Goal: Task Accomplishment & Management: Manage account settings

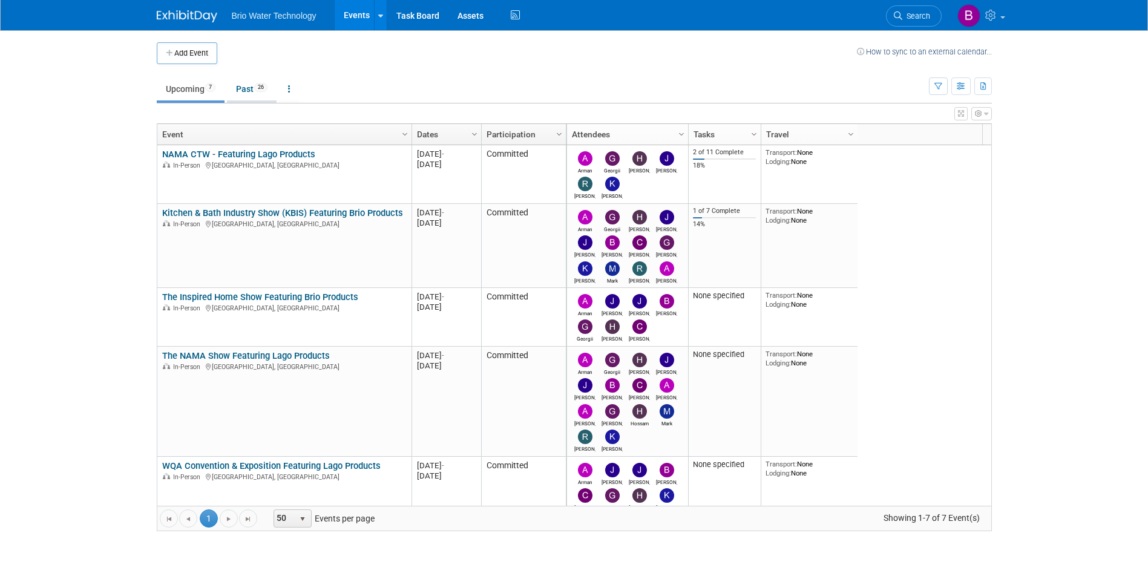
click at [263, 90] on span "26" at bounding box center [260, 87] width 13 height 9
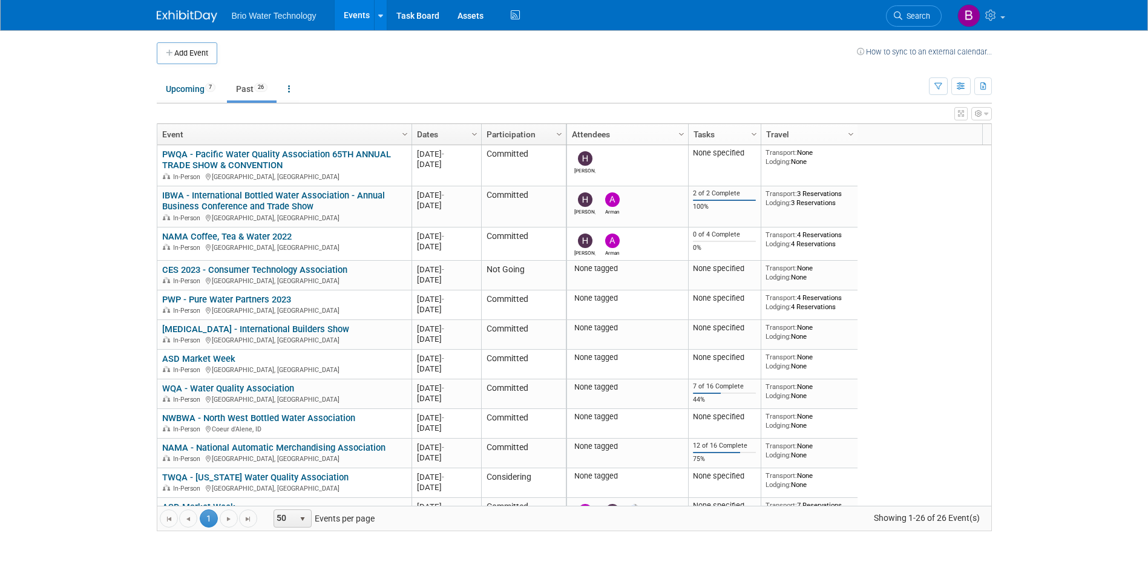
click at [455, 134] on link "Dates" at bounding box center [445, 134] width 56 height 21
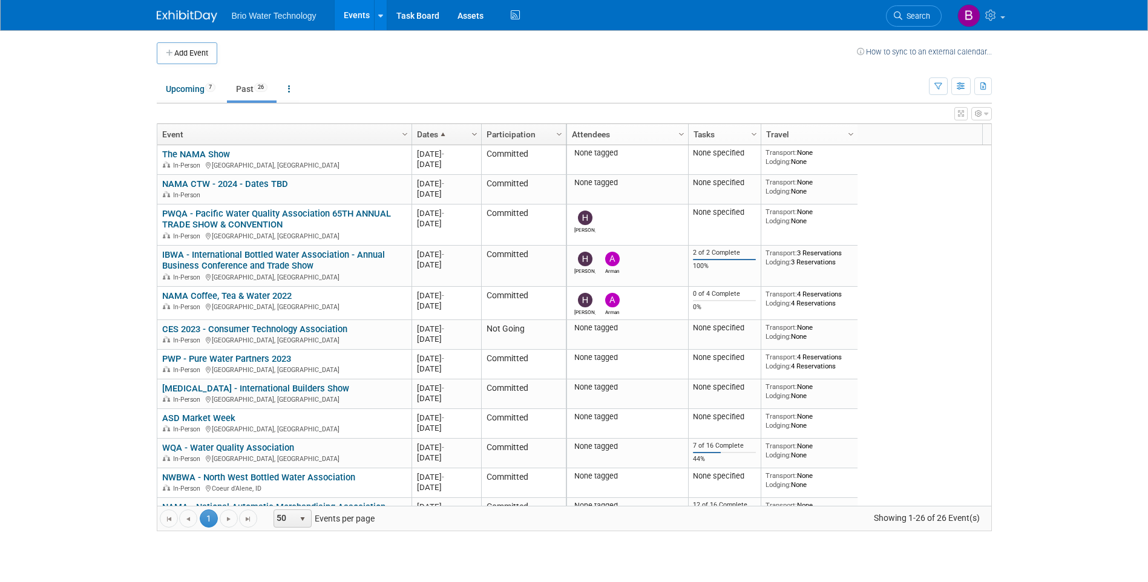
click at [472, 136] on span "Column Settings" at bounding box center [475, 135] width 10 height 10
click at [478, 169] on span at bounding box center [480, 171] width 10 height 10
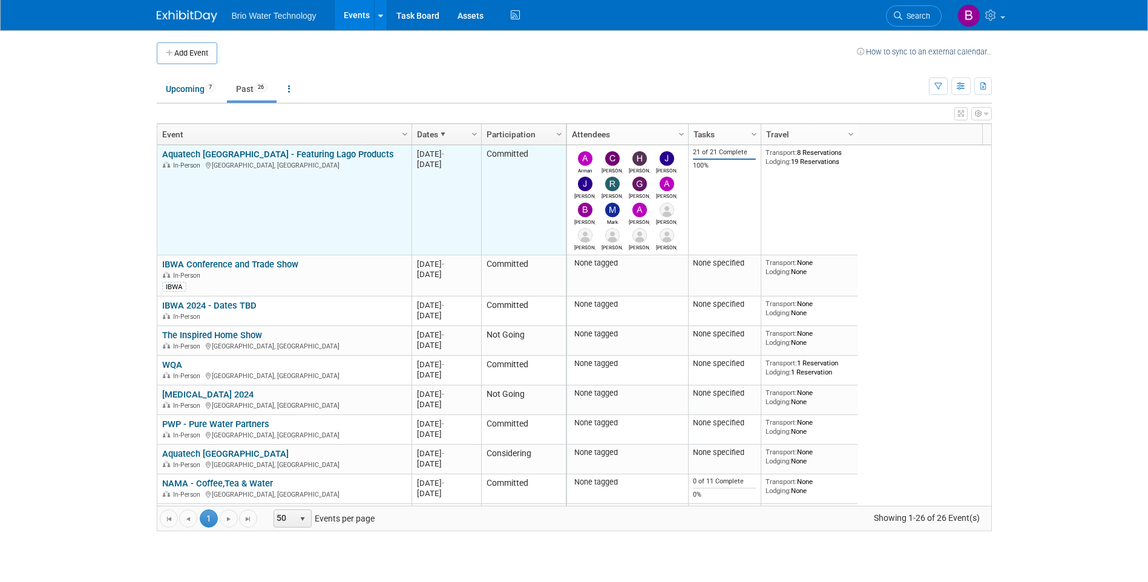
click at [372, 178] on td "Aquatech Mexico - Featuring Lago Products Aquatech Mexico - Featuring Lago Prod…" at bounding box center [284, 200] width 254 height 110
click at [298, 153] on link "Aquatech [GEOGRAPHIC_DATA] - Featuring Lago Products" at bounding box center [278, 154] width 232 height 11
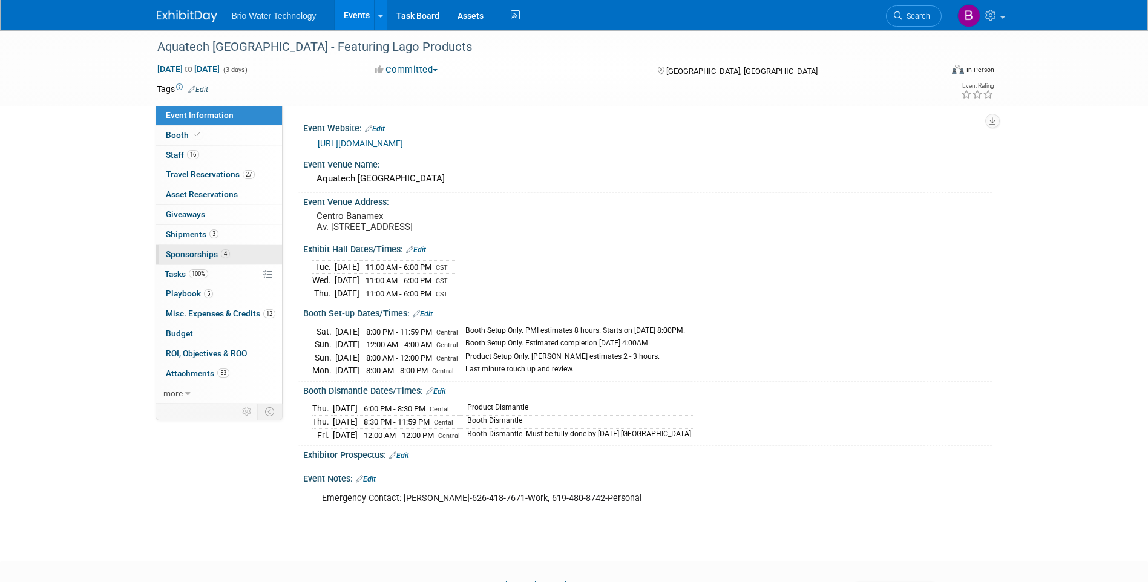
click at [178, 254] on span "Sponsorships 4" at bounding box center [198, 254] width 64 height 10
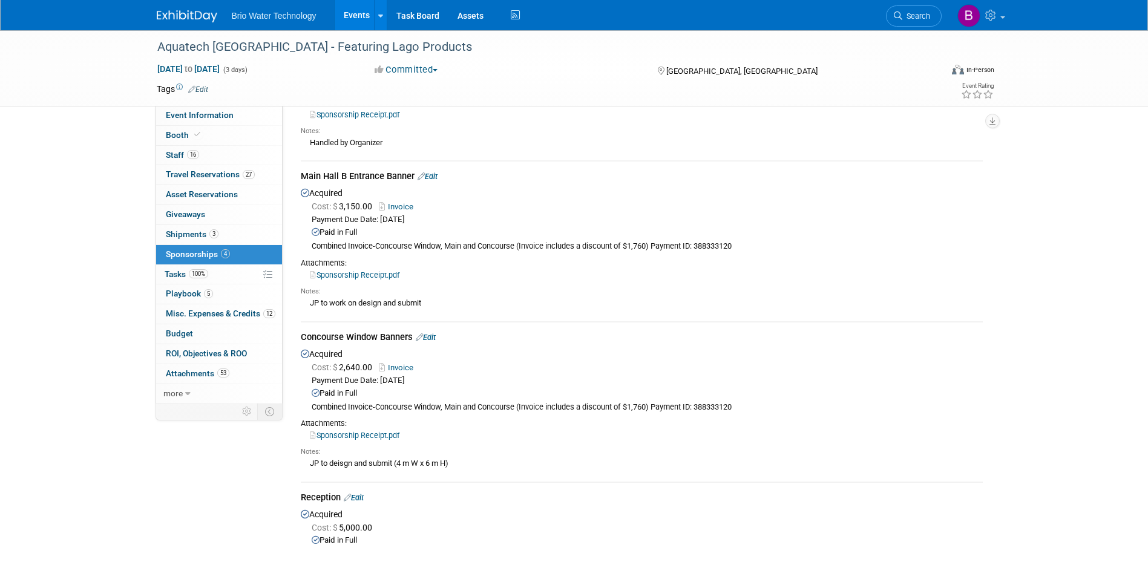
scroll to position [258, 0]
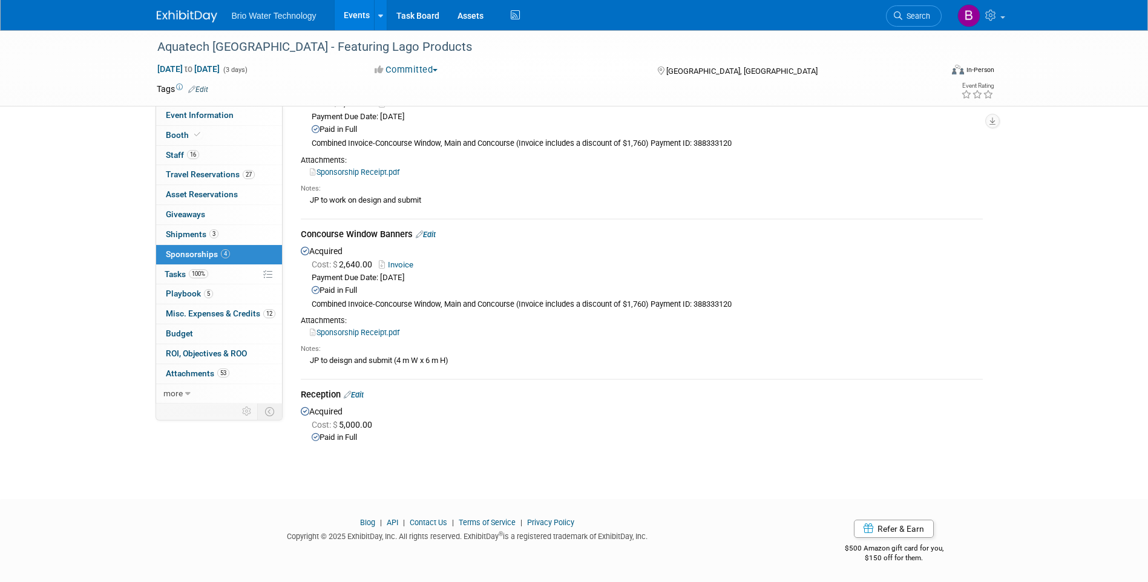
click at [357, 392] on link "Edit" at bounding box center [354, 394] width 20 height 9
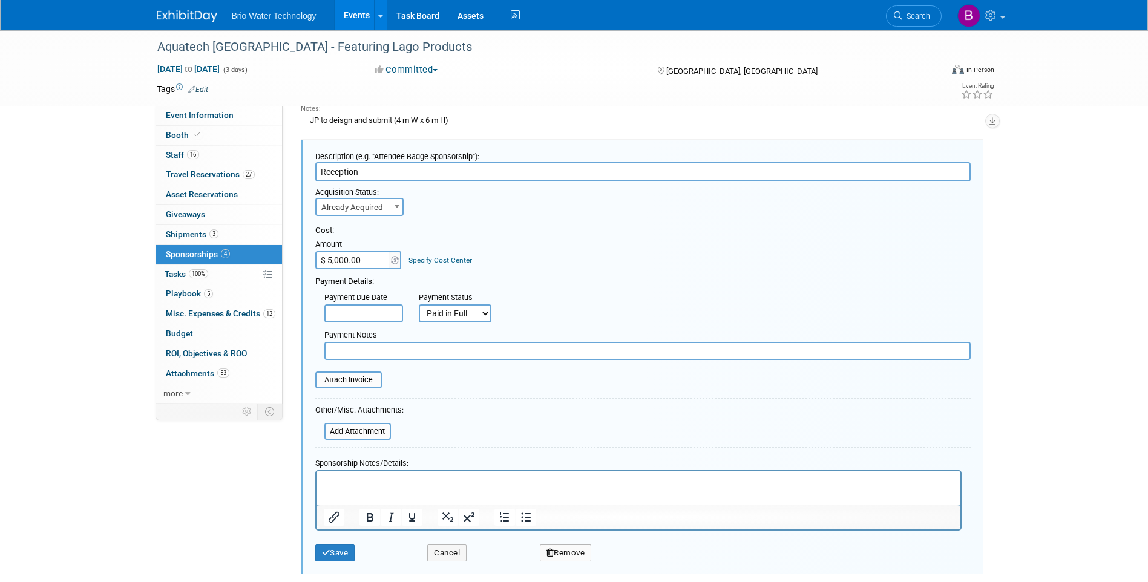
scroll to position [0, 0]
click at [370, 381] on input "file" at bounding box center [309, 380] width 144 height 15
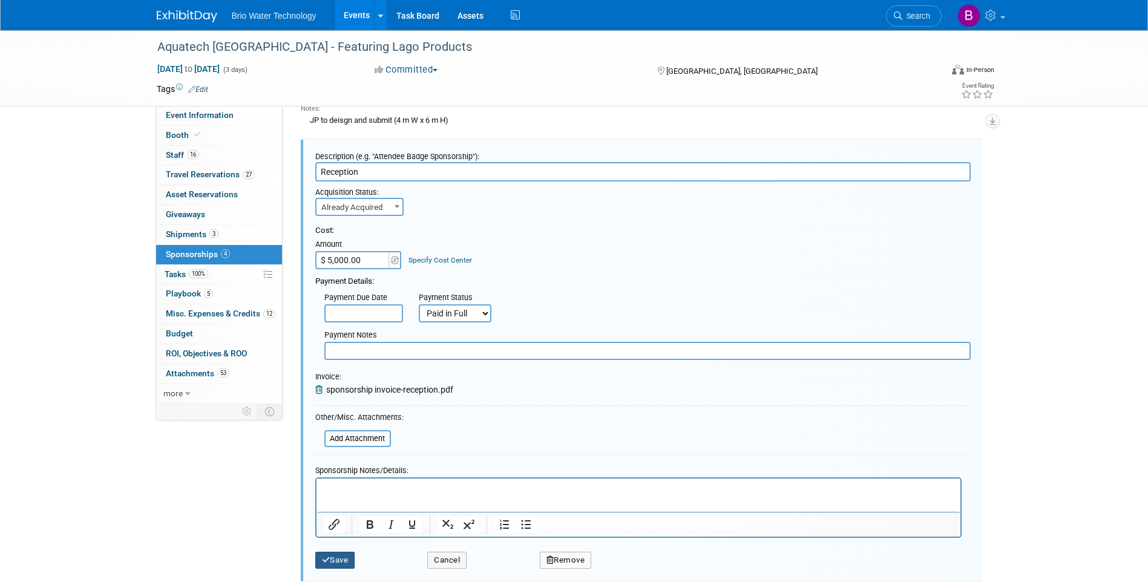
click at [336, 558] on button "Save" at bounding box center [335, 560] width 40 height 17
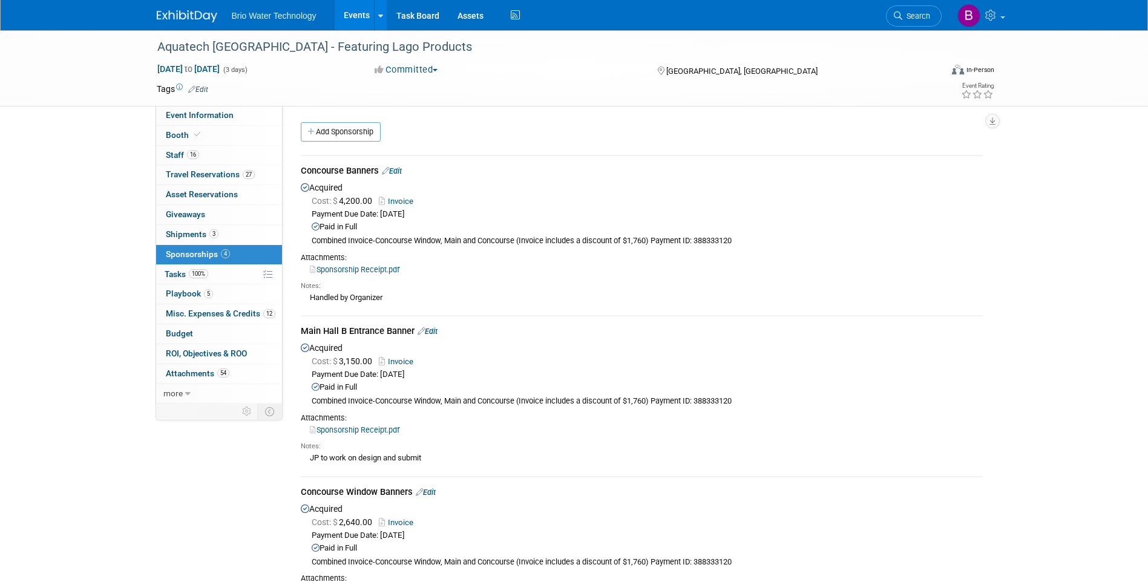
click at [363, 20] on link "Events" at bounding box center [357, 15] width 44 height 30
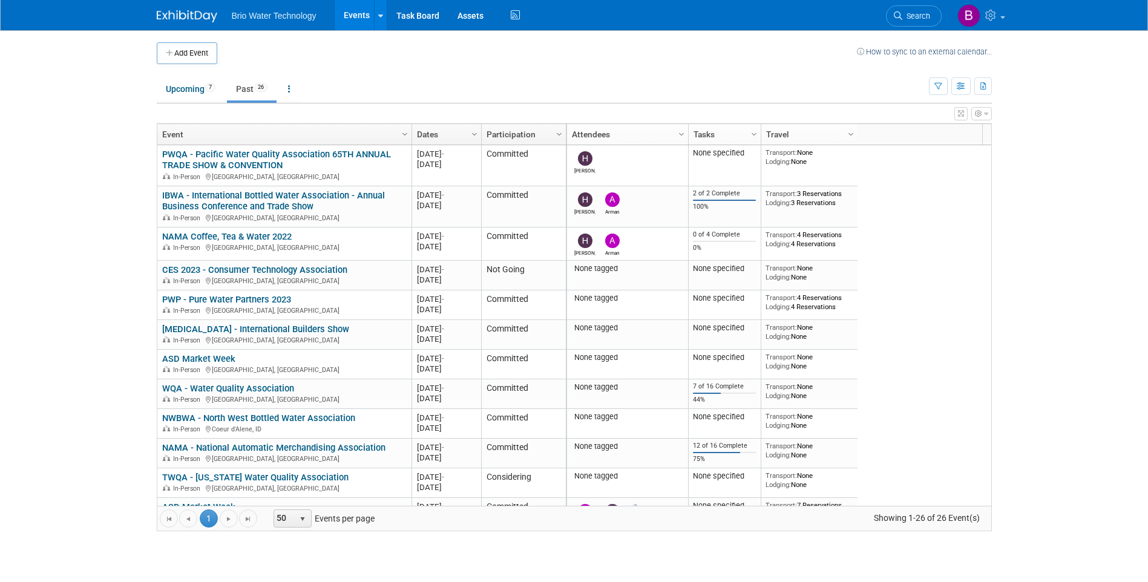
click at [309, 20] on span "Brio Water Technology" at bounding box center [274, 16] width 85 height 10
click at [188, 85] on link "Upcoming 7" at bounding box center [191, 88] width 68 height 23
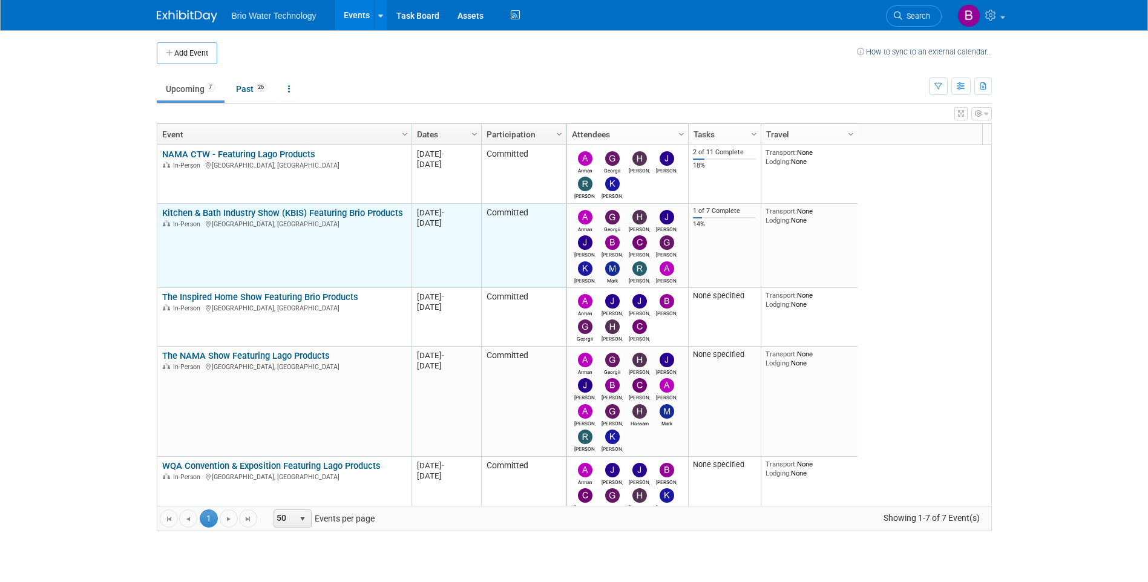
click at [253, 212] on link "Kitchen & Bath Industry Show (KBIS) Featuring Brio Products" at bounding box center [282, 213] width 241 height 11
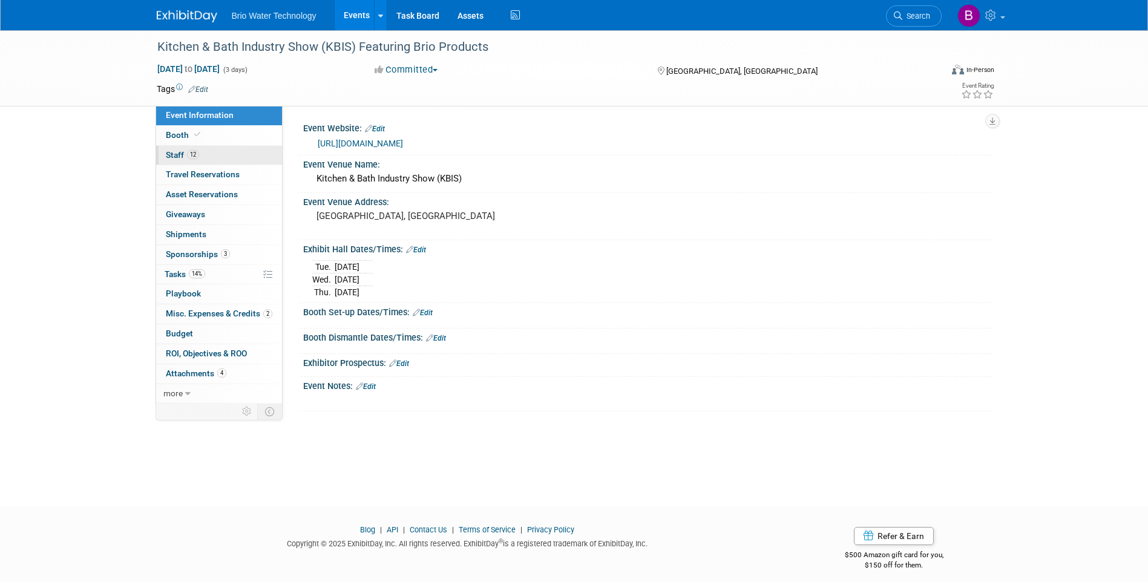
click at [181, 152] on span "Staff 12" at bounding box center [182, 155] width 33 height 10
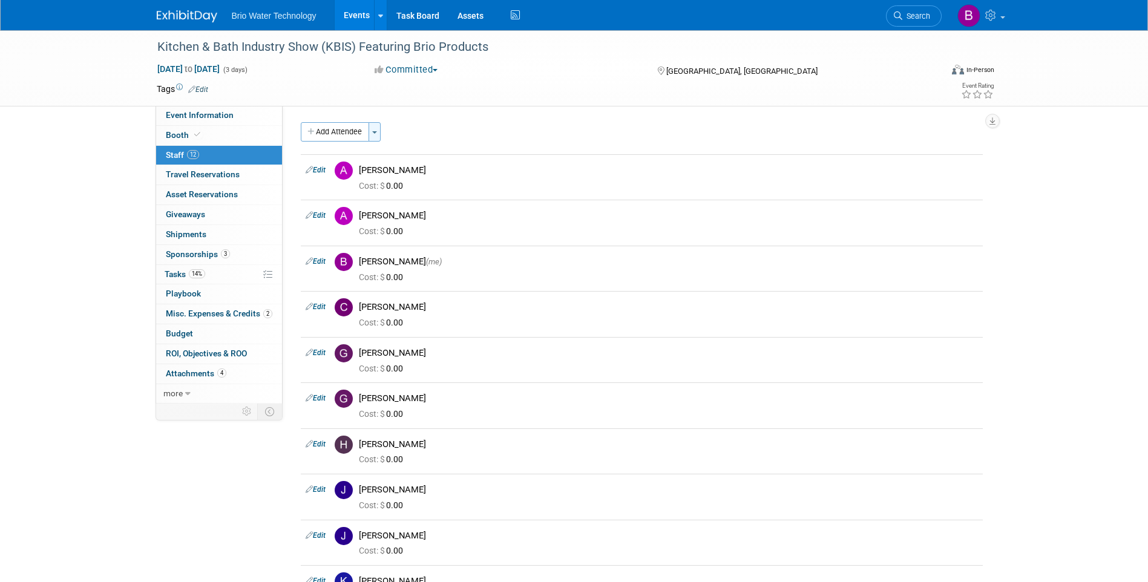
click at [375, 130] on button "Toggle Dropdown" at bounding box center [375, 131] width 12 height 19
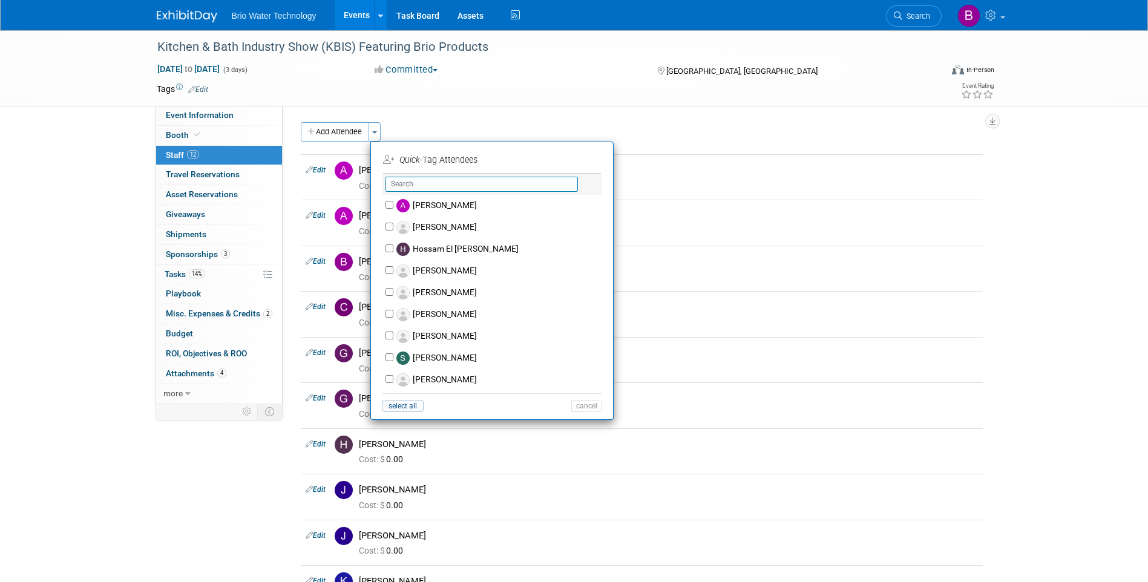
click at [446, 187] on input "text" at bounding box center [482, 184] width 192 height 15
click at [344, 131] on button "Add Attendee" at bounding box center [335, 131] width 68 height 19
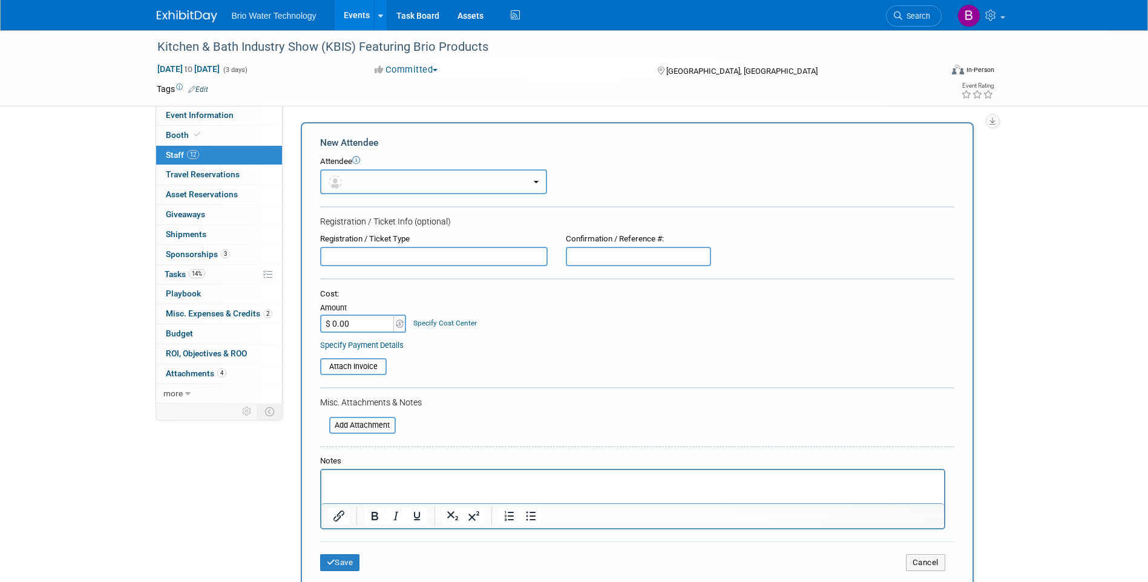
click at [522, 182] on button "button" at bounding box center [433, 181] width 227 height 25
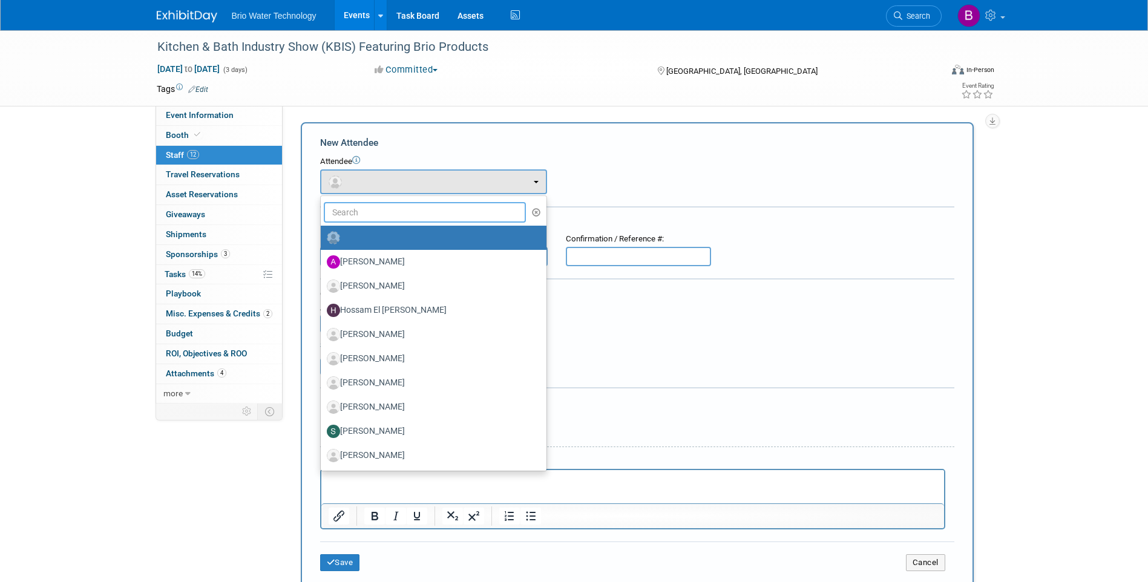
drag, startPoint x: 426, startPoint y: 207, endPoint x: 432, endPoint y: 205, distance: 6.3
click at [426, 206] on input "text" at bounding box center [425, 212] width 203 height 21
click at [590, 177] on div "Attendee <img src="https://www.exhibitday.com/Images/Unassigned-User-Icon.png" …" at bounding box center [637, 175] width 634 height 38
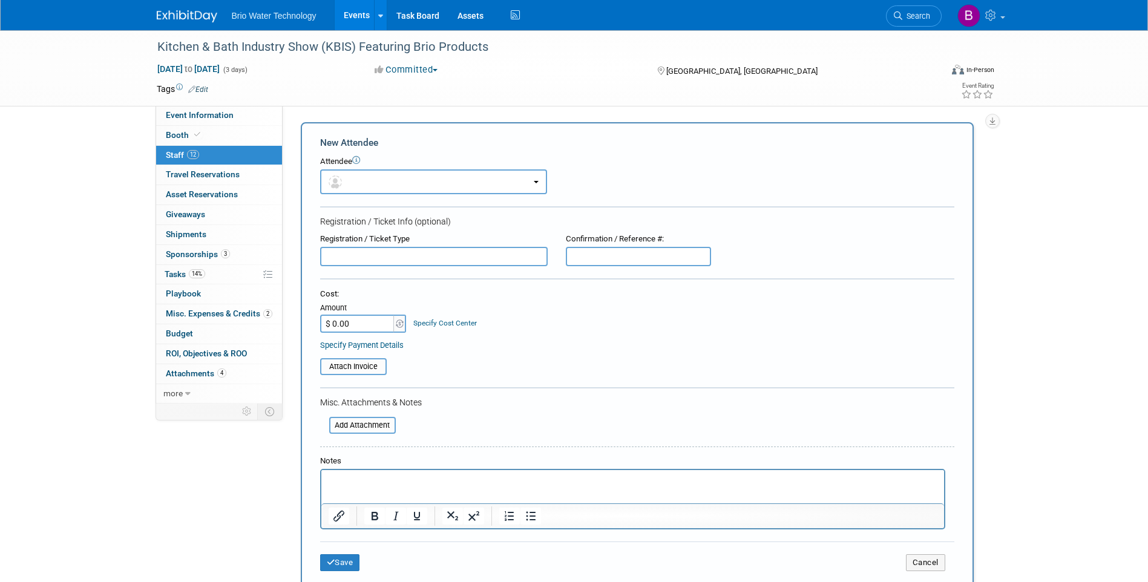
click at [171, 150] on link "12 Staff 12" at bounding box center [219, 155] width 126 height 19
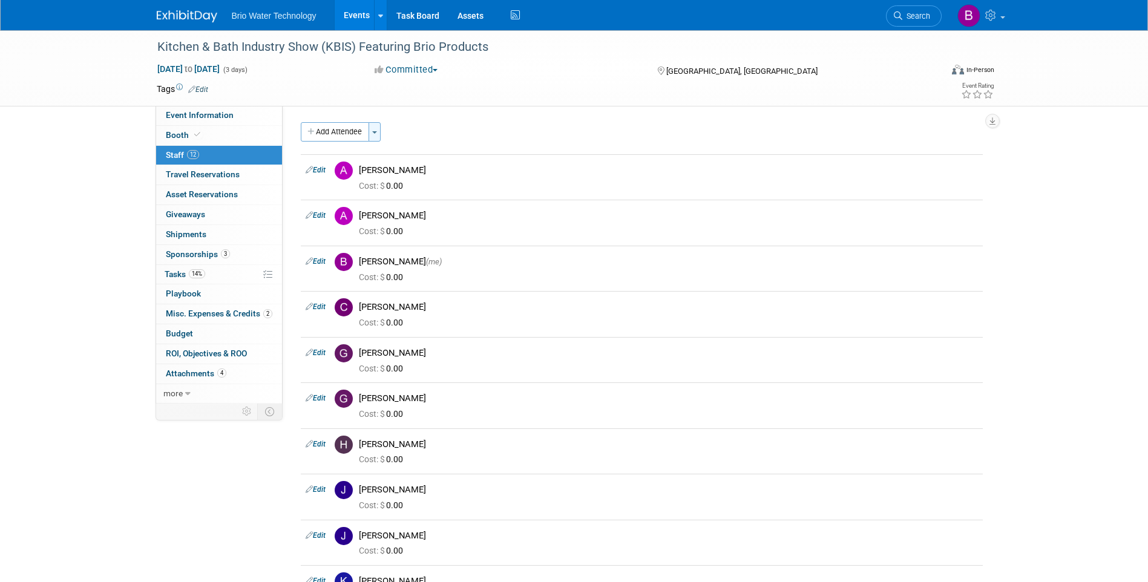
click at [380, 131] on button "Toggle Dropdown" at bounding box center [375, 131] width 12 height 19
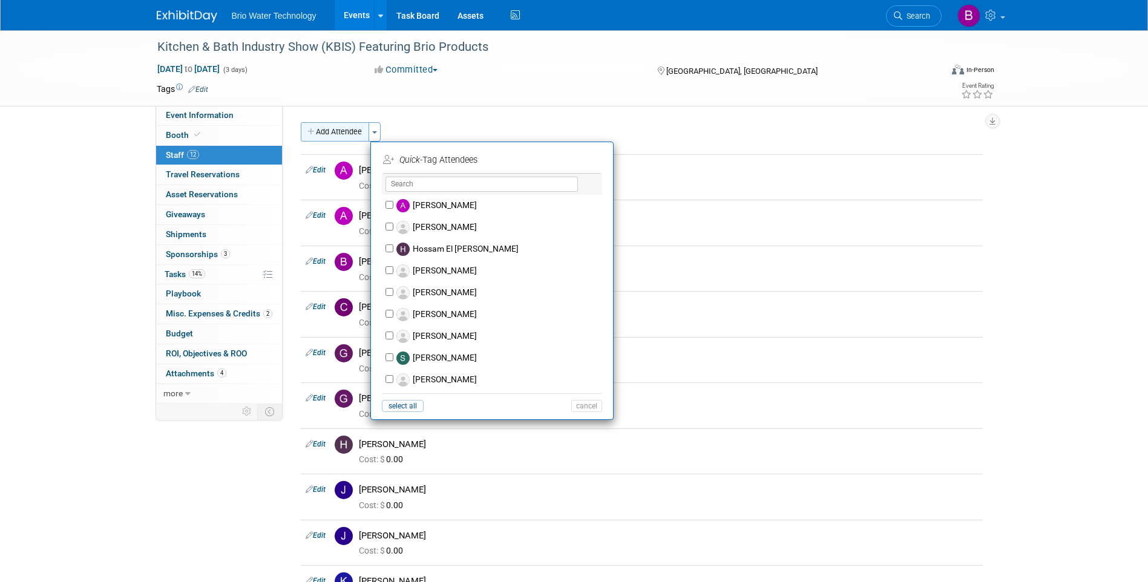
click at [340, 129] on button "Add Attendee" at bounding box center [335, 131] width 68 height 19
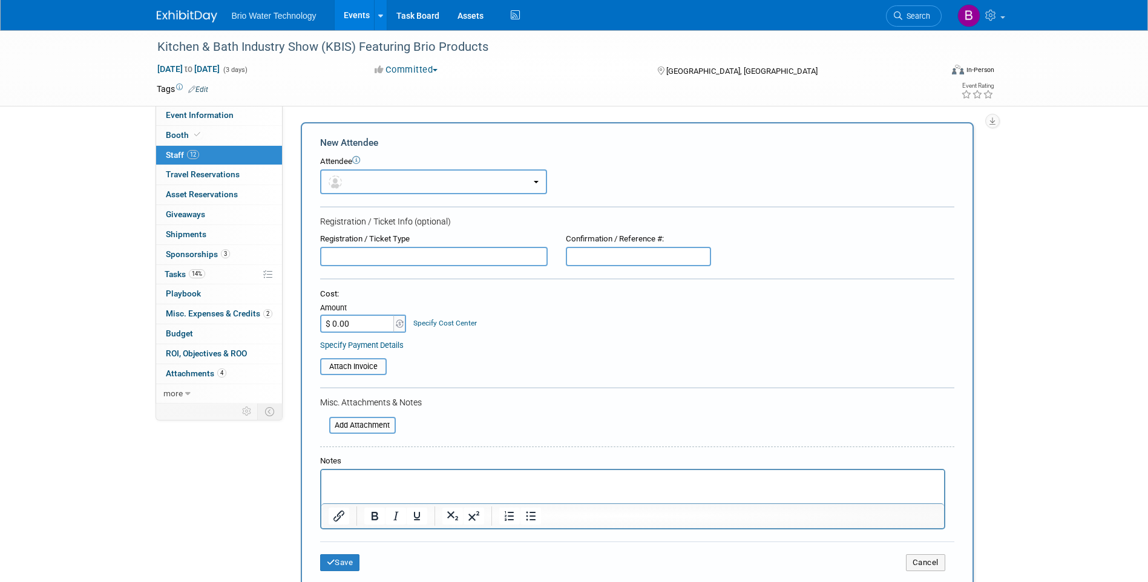
click at [396, 185] on button "button" at bounding box center [433, 181] width 227 height 25
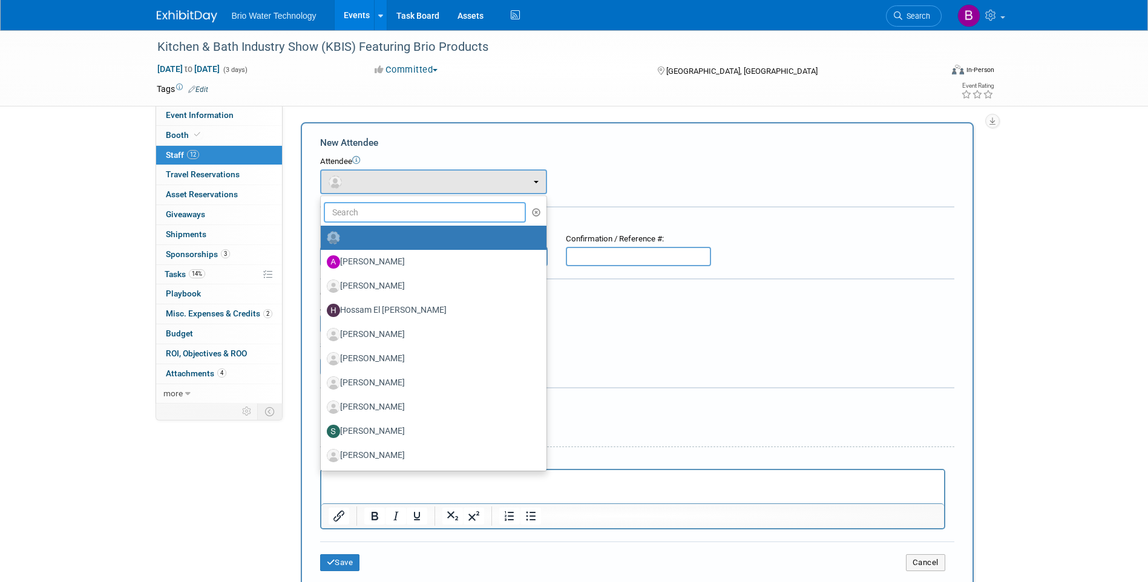
click at [396, 209] on input "text" at bounding box center [425, 212] width 203 height 21
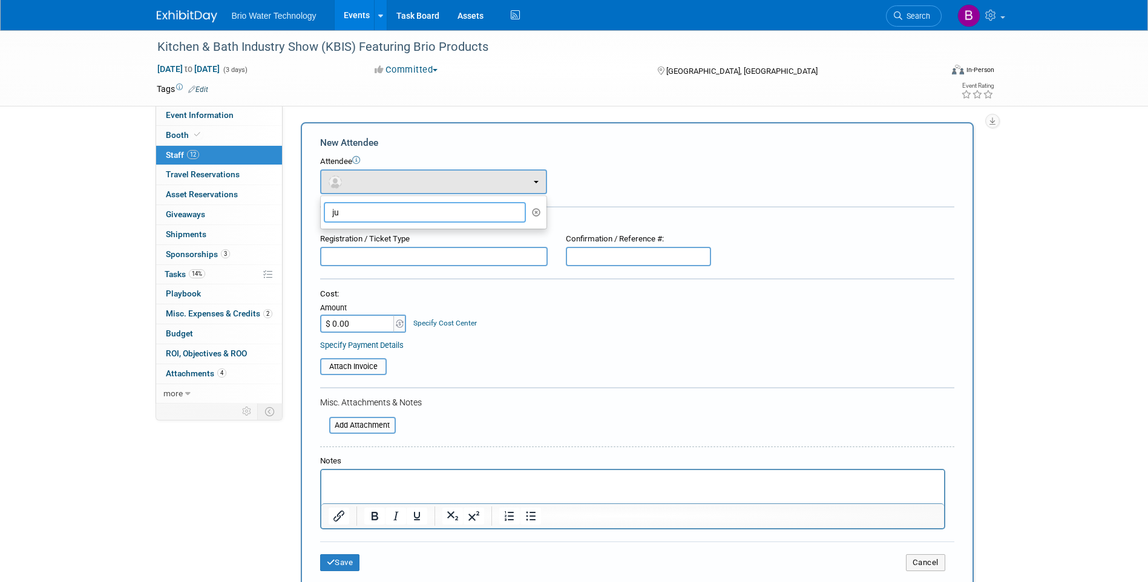
type input "j"
type input "Ju Pak"
click at [616, 176] on div "Attendee <img src="https://www.exhibitday.com/Images/Unassigned-User-Icon.png" …" at bounding box center [637, 175] width 634 height 38
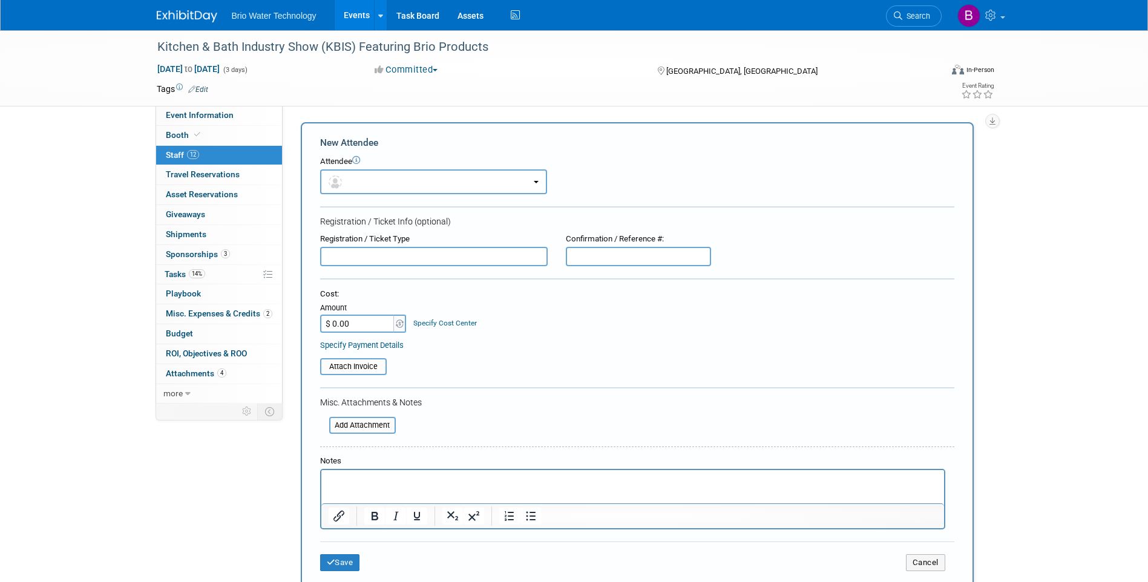
click at [180, 150] on span "Staff 12" at bounding box center [182, 155] width 33 height 10
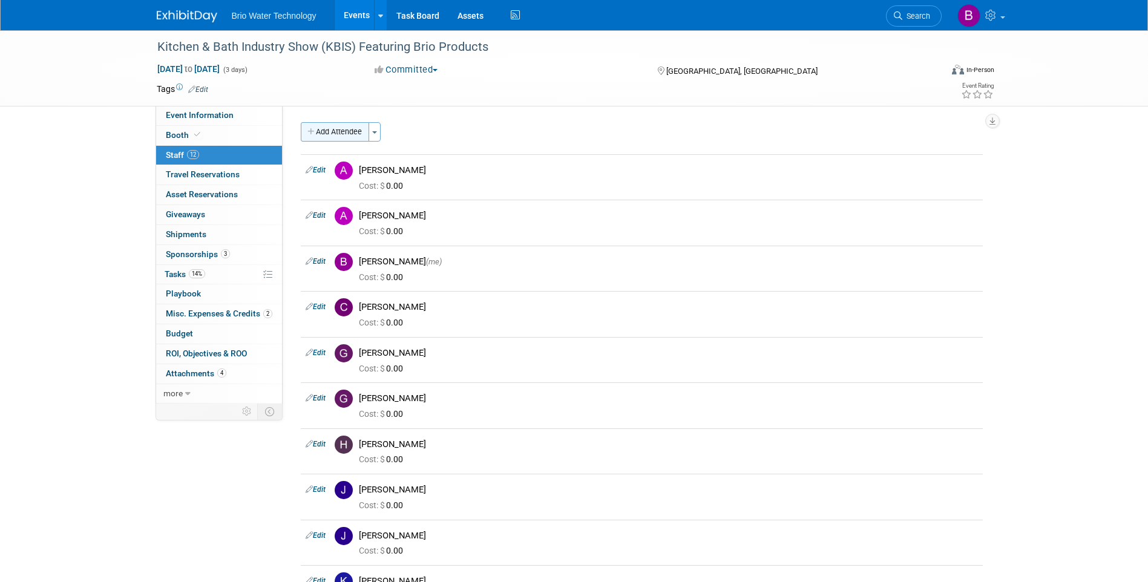
click at [356, 133] on button "Add Attendee" at bounding box center [335, 131] width 68 height 19
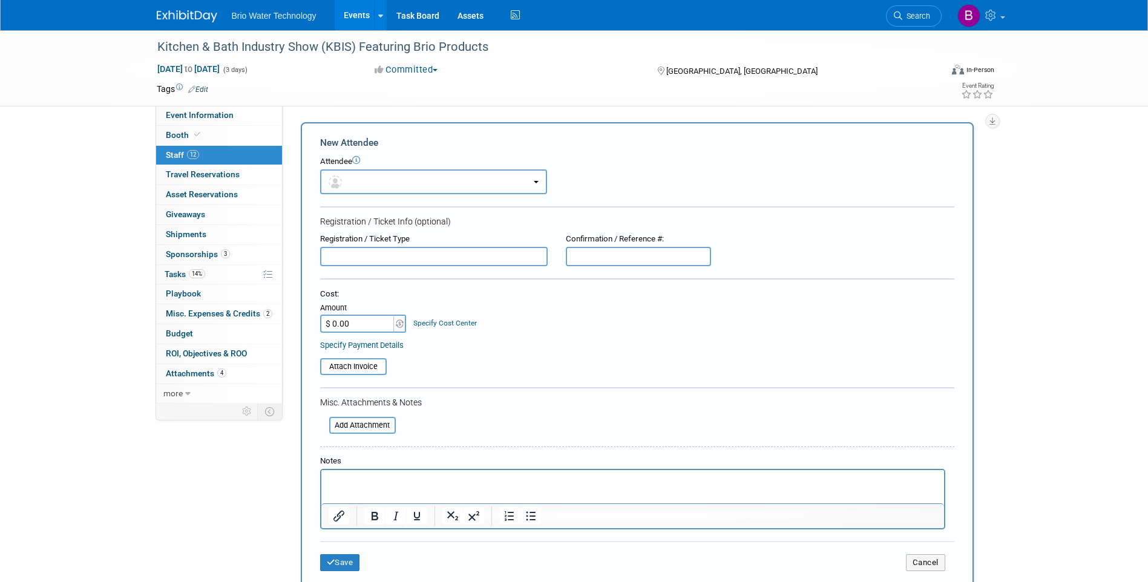
click at [190, 157] on span "12" at bounding box center [193, 154] width 12 height 9
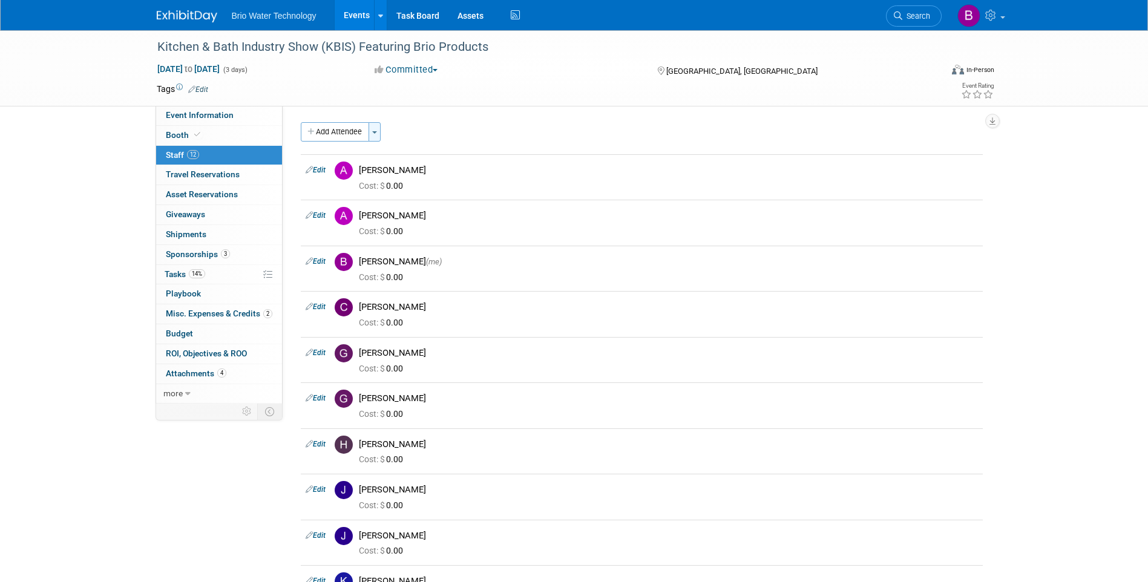
click at [378, 134] on button "Toggle Dropdown" at bounding box center [375, 131] width 12 height 19
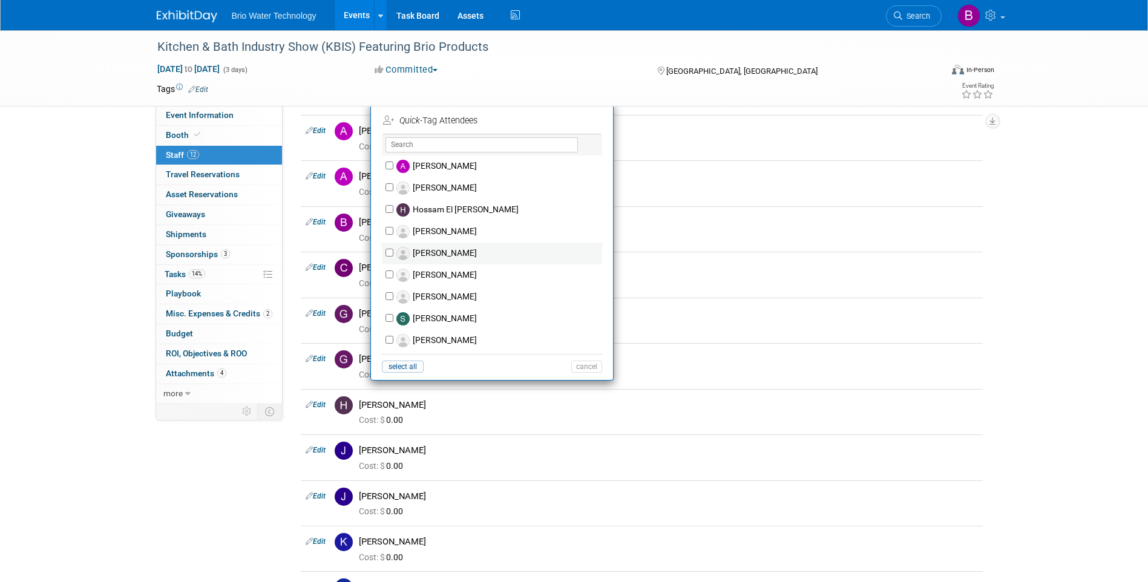
scroll to position [61, 0]
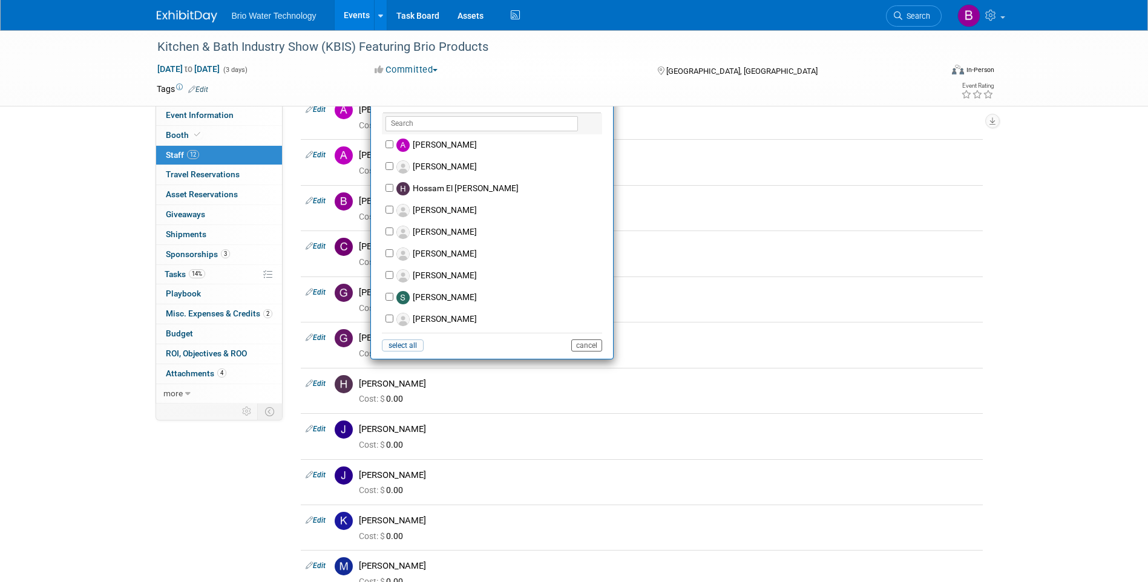
click at [584, 347] on button "cancel" at bounding box center [586, 346] width 31 height 12
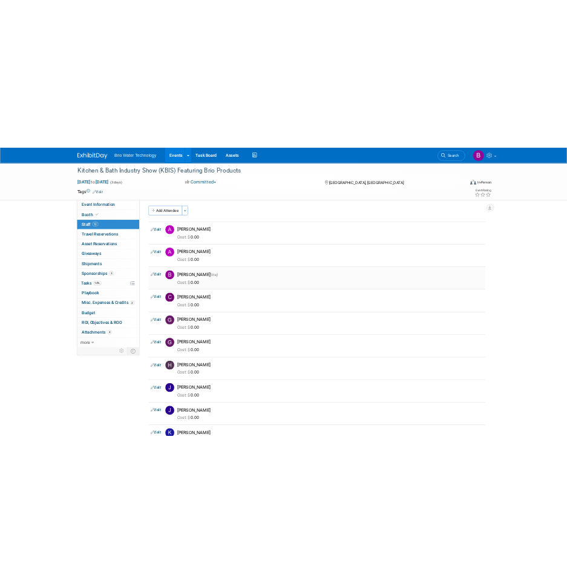
scroll to position [0, 0]
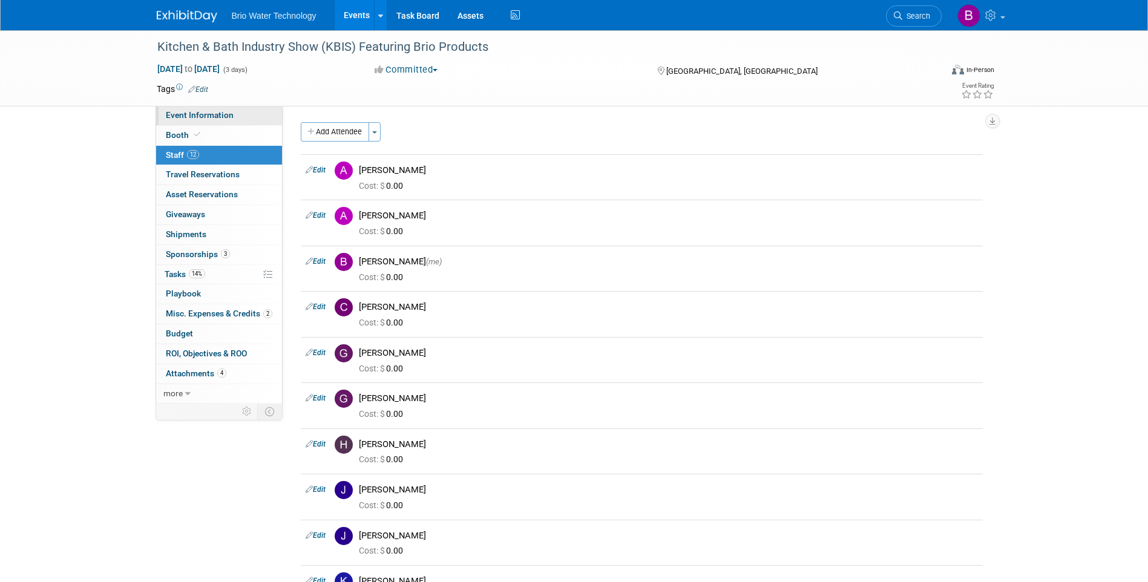
click at [175, 119] on span "Event Information" at bounding box center [200, 115] width 68 height 10
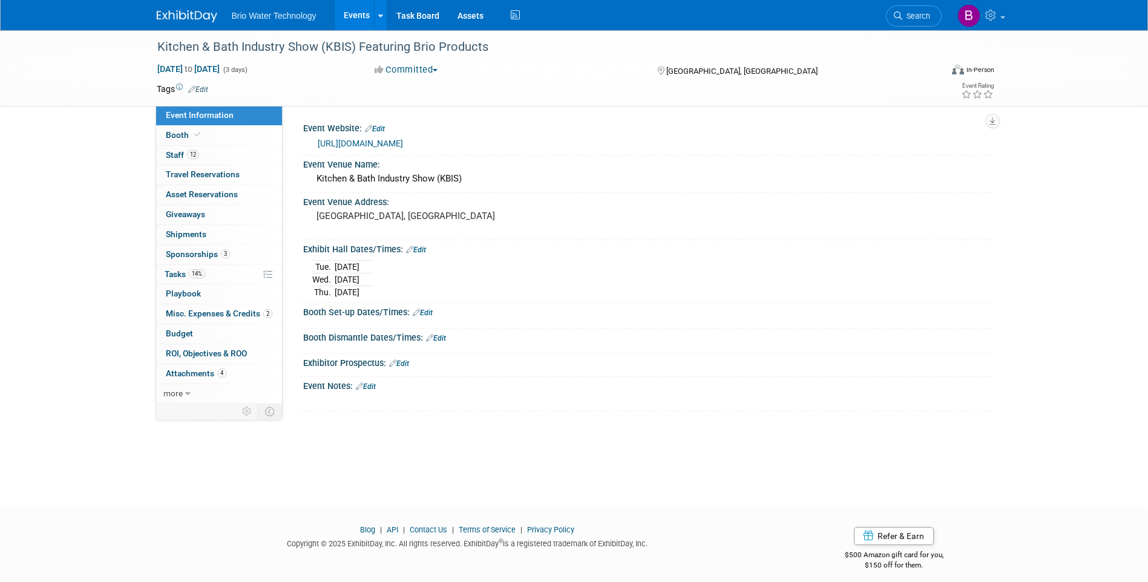
click at [182, 254] on span "Sponsorships 3" at bounding box center [198, 254] width 64 height 10
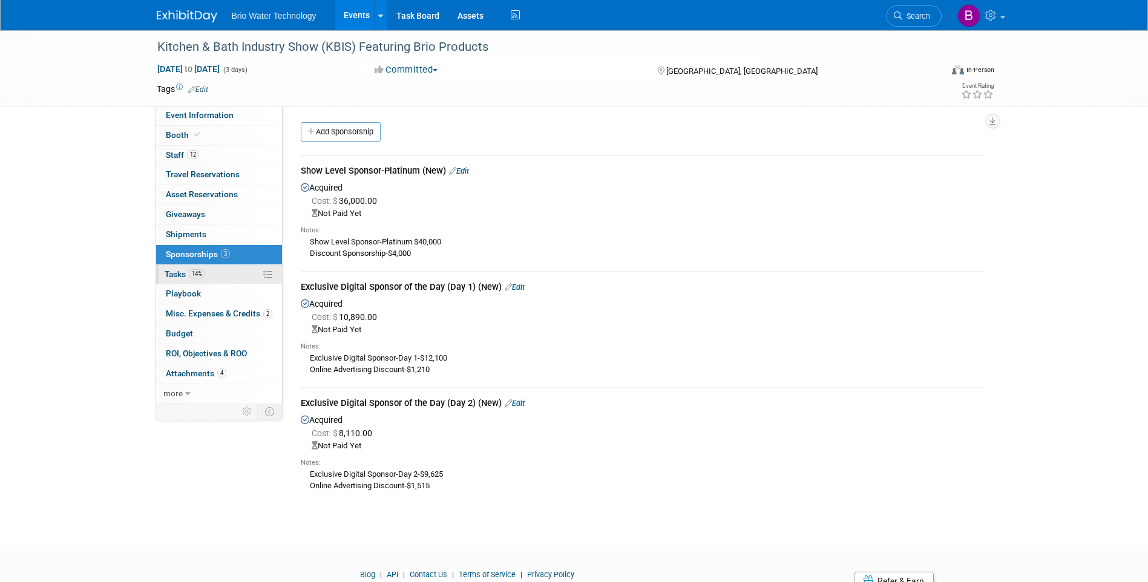
click at [176, 272] on span "Tasks 14%" at bounding box center [185, 274] width 41 height 10
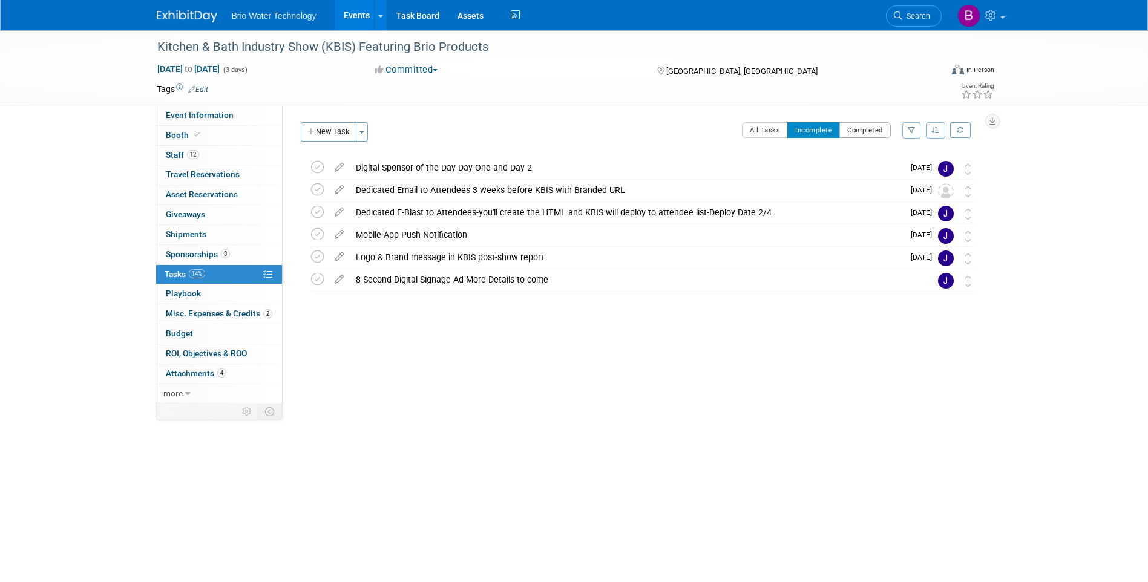
click at [856, 128] on button "Completed" at bounding box center [865, 130] width 51 height 16
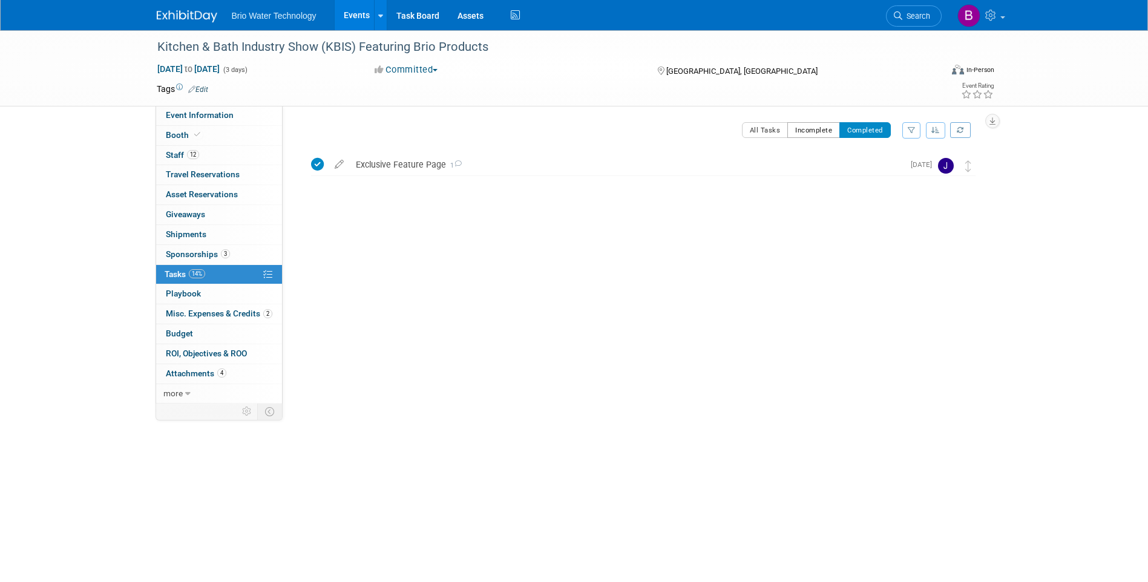
click at [801, 131] on button "Incomplete" at bounding box center [813, 130] width 53 height 16
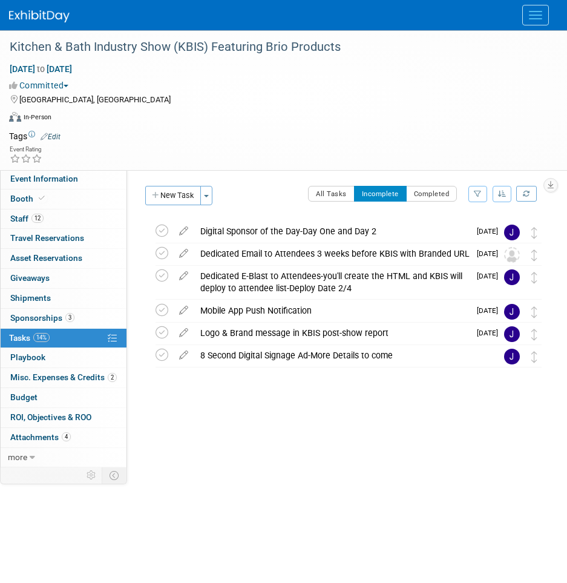
click at [528, 19] on button "Menu" at bounding box center [535, 15] width 27 height 21
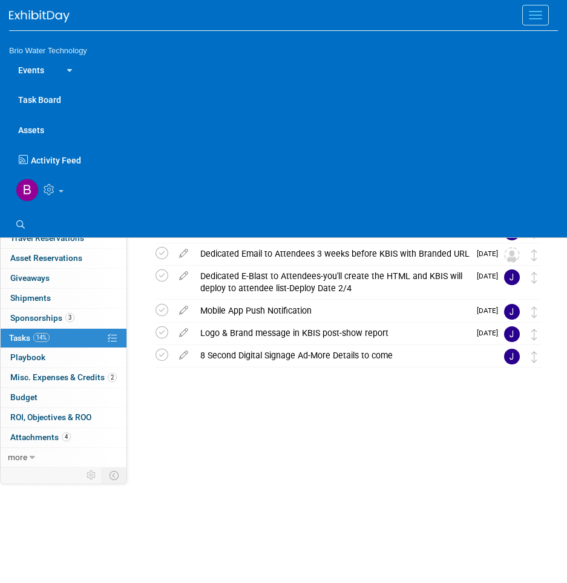
click at [39, 69] on link "Events" at bounding box center [31, 69] width 44 height 30
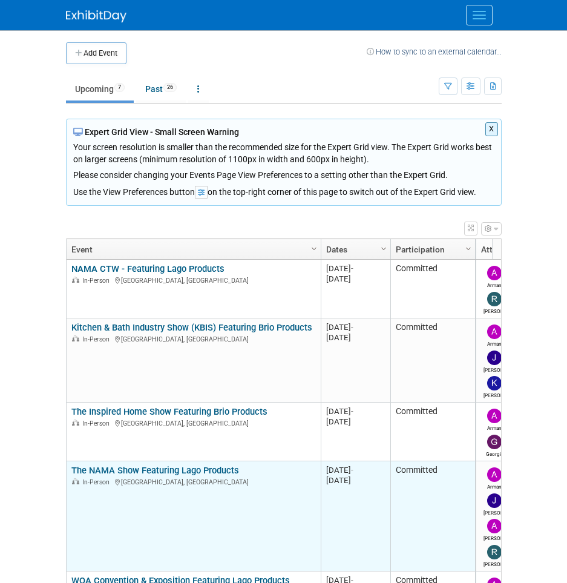
click at [191, 473] on link "The NAMA Show Featuring Lago Products" at bounding box center [155, 470] width 168 height 11
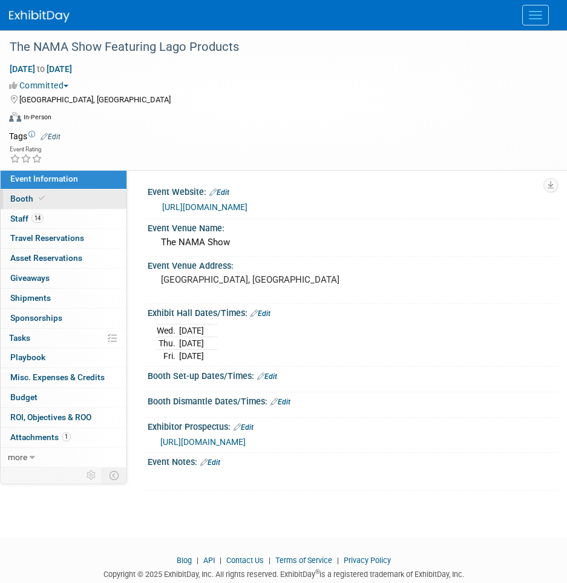
click at [13, 199] on span "Booth" at bounding box center [28, 199] width 37 height 10
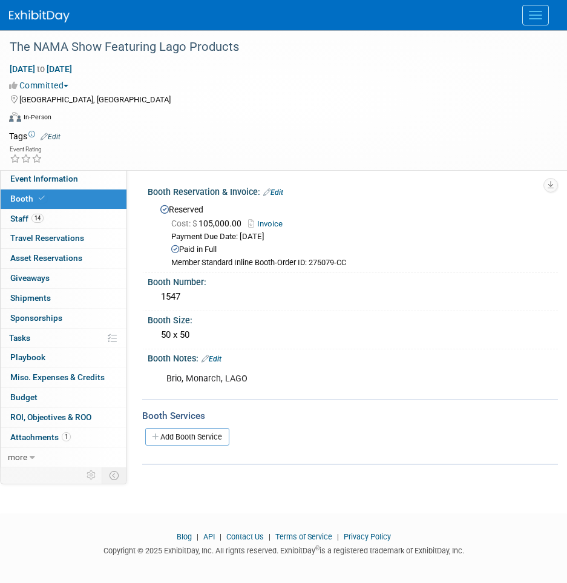
click at [280, 191] on link "Edit" at bounding box center [273, 192] width 20 height 8
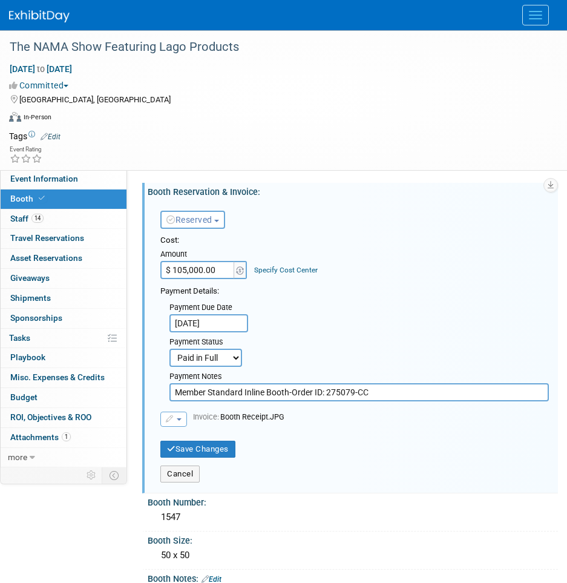
click at [233, 355] on select "Not Paid Yet Partially Paid Paid in Full" at bounding box center [205, 358] width 73 height 18
select select "2"
click at [169, 349] on select "Not Paid Yet Partially Paid Paid in Full" at bounding box center [205, 358] width 73 height 18
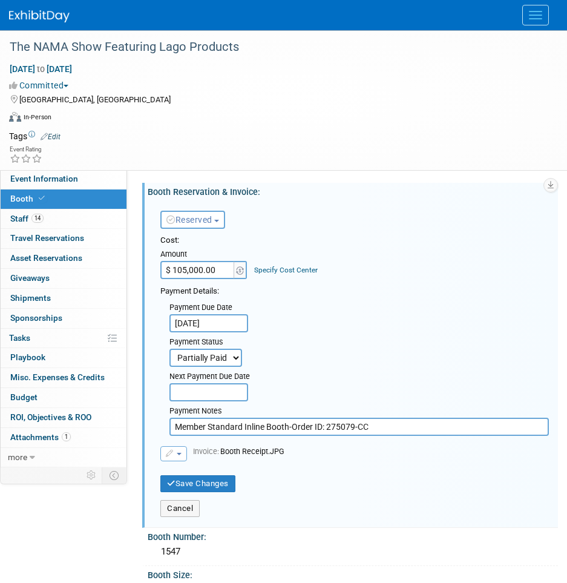
click at [228, 393] on input "text" at bounding box center [208, 392] width 79 height 18
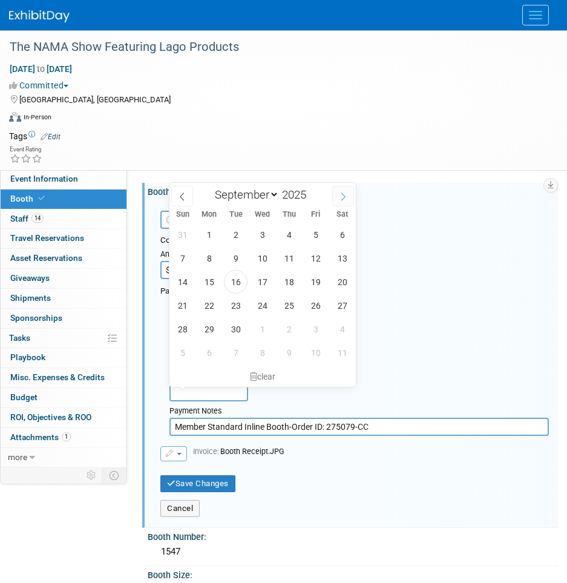
click at [347, 197] on icon at bounding box center [343, 196] width 8 height 8
click at [345, 197] on icon at bounding box center [343, 197] width 4 height 8
select select "11"
click at [315, 258] on span "12" at bounding box center [316, 258] width 24 height 24
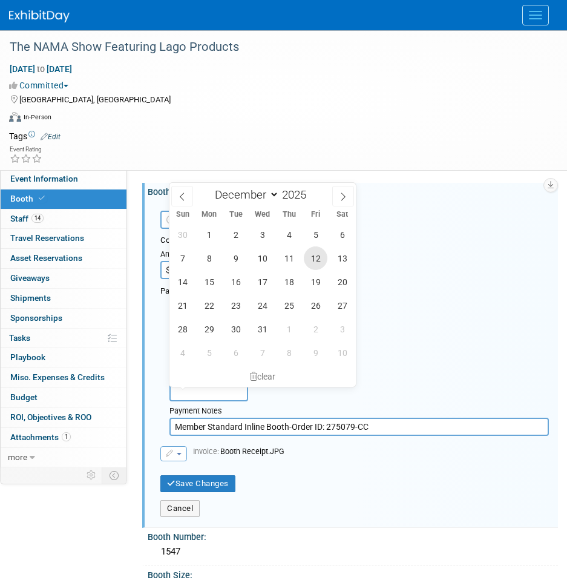
type input "[DATE]"
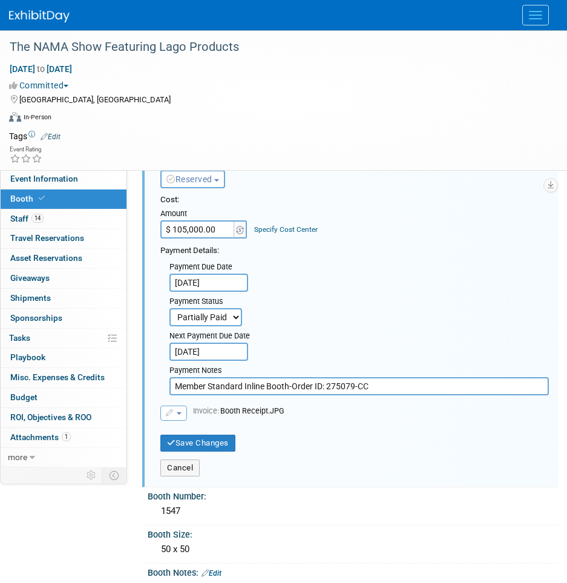
scroll to position [61, 0]
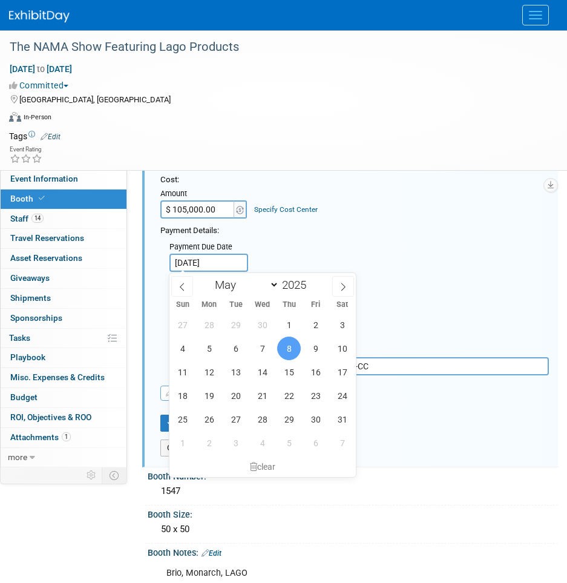
click at [193, 260] on input "[DATE]" at bounding box center [208, 263] width 79 height 18
click at [177, 286] on span at bounding box center [182, 286] width 22 height 21
click at [177, 285] on span at bounding box center [182, 286] width 22 height 21
click at [338, 290] on span at bounding box center [343, 286] width 22 height 21
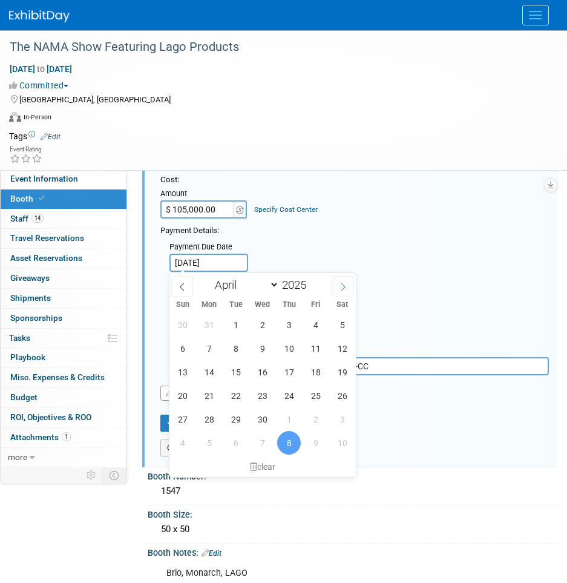
select select "4"
click at [289, 392] on span "22" at bounding box center [289, 396] width 24 height 24
type input "[DATE]"
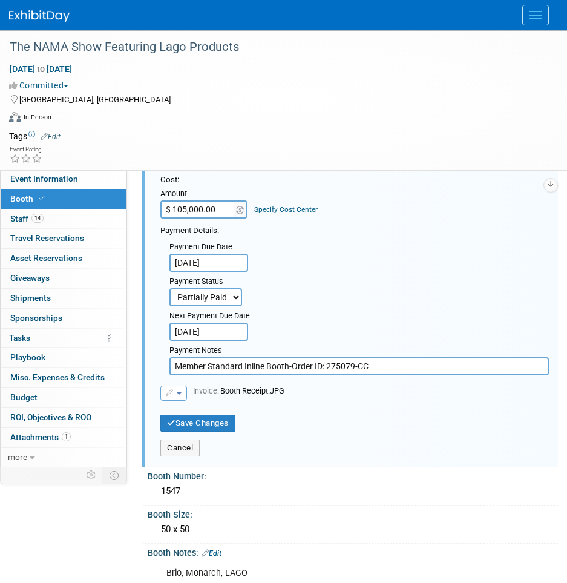
click at [217, 262] on input "[DATE]" at bounding box center [208, 263] width 79 height 18
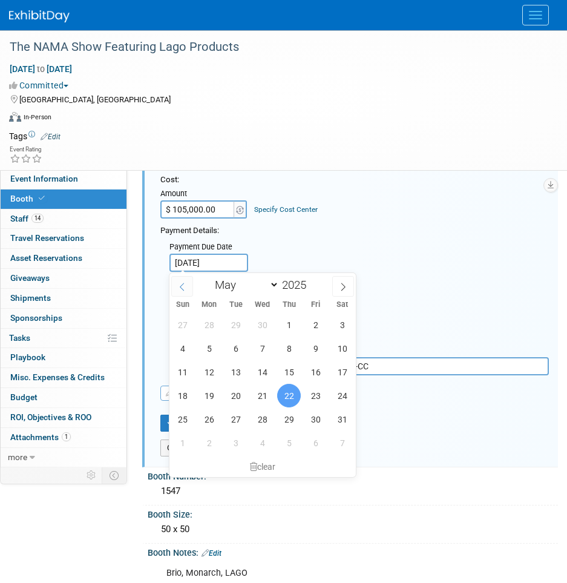
click at [179, 286] on span at bounding box center [182, 286] width 22 height 21
click at [341, 286] on icon at bounding box center [343, 287] width 8 height 8
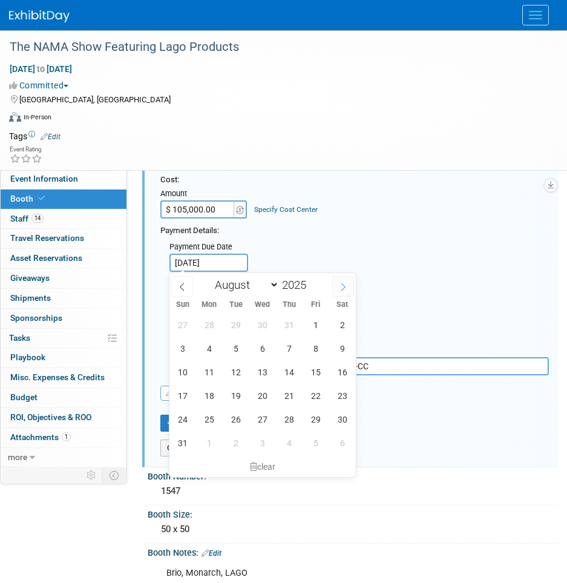
click at [341, 286] on icon at bounding box center [343, 287] width 8 height 8
select select "8"
click at [213, 327] on span "1" at bounding box center [209, 325] width 24 height 24
type input "[DATE]"
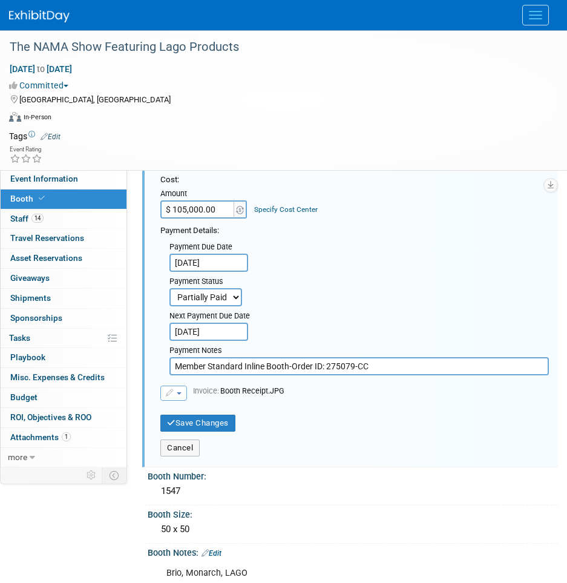
click at [399, 367] on input "Member Standard Inline Booth-Order ID: 275079-CC" at bounding box center [359, 366] width 380 height 18
type input "Member Standard Inline Booth-Order ID: 275079-CC, Next payment [DATE]-$52,500"
click at [199, 424] on button "Save Changes" at bounding box center [197, 423] width 75 height 17
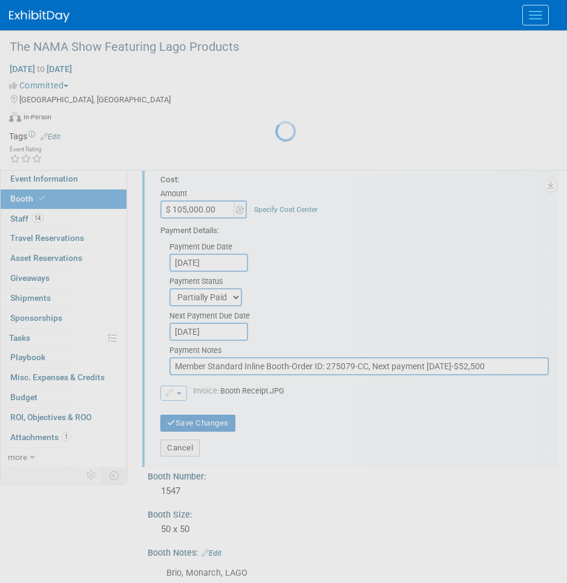
scroll to position [25, 0]
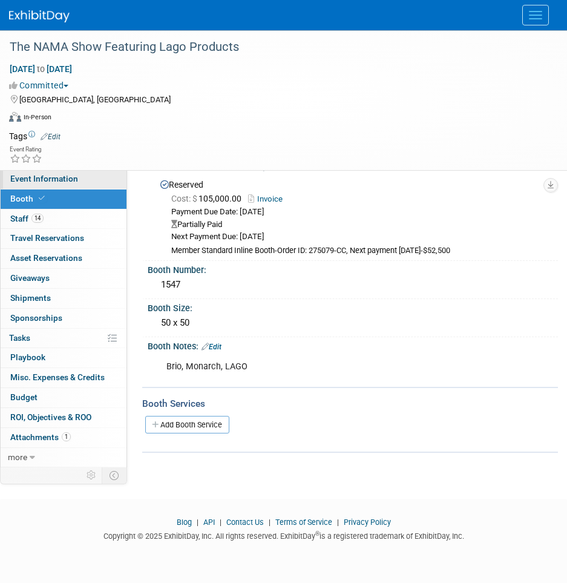
click at [27, 183] on span "Event Information" at bounding box center [44, 179] width 68 height 10
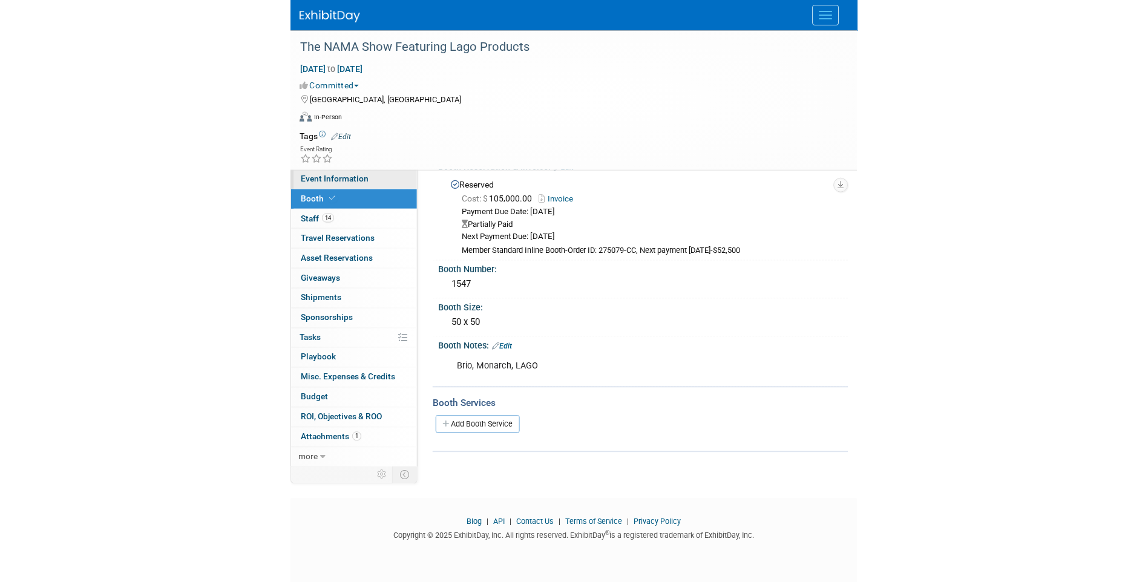
scroll to position [0, 0]
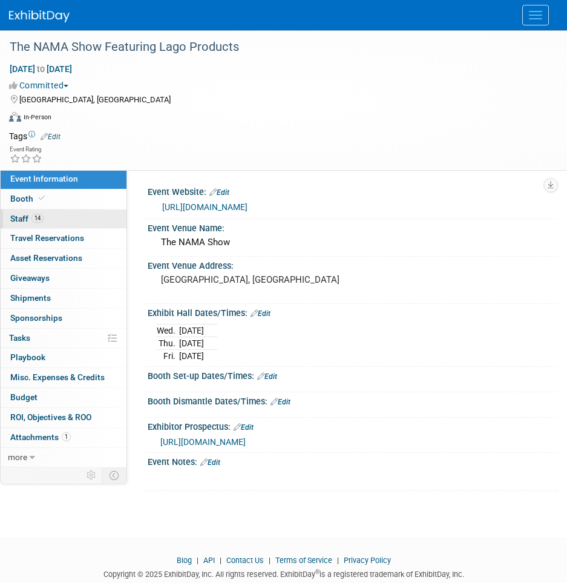
click at [21, 217] on span "Staff 14" at bounding box center [26, 219] width 33 height 10
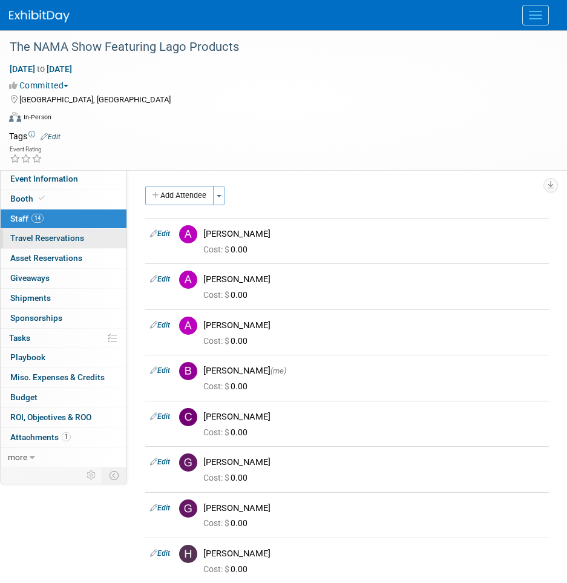
click at [21, 238] on span "Travel Reservations 0" at bounding box center [47, 238] width 74 height 10
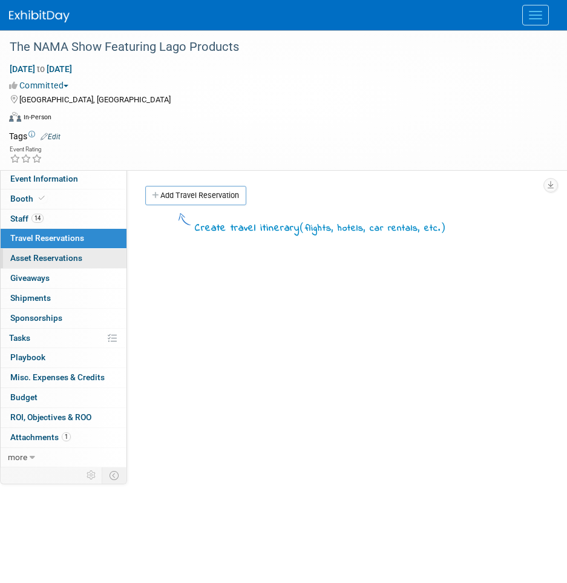
click at [36, 258] on span "Asset Reservations 0" at bounding box center [46, 258] width 72 height 10
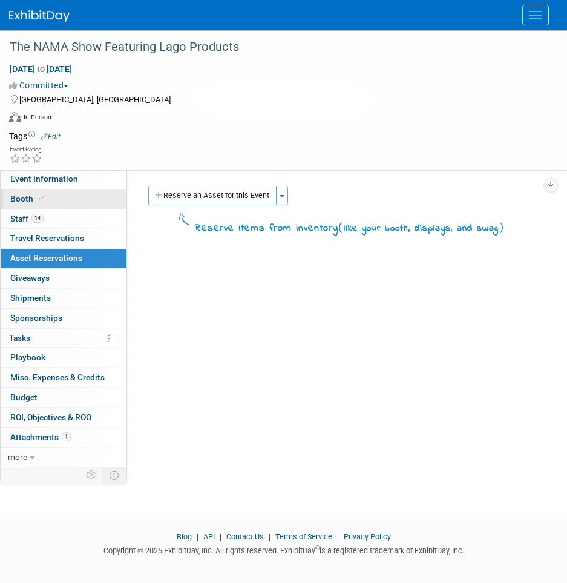
click at [27, 196] on span "Booth" at bounding box center [28, 199] width 37 height 10
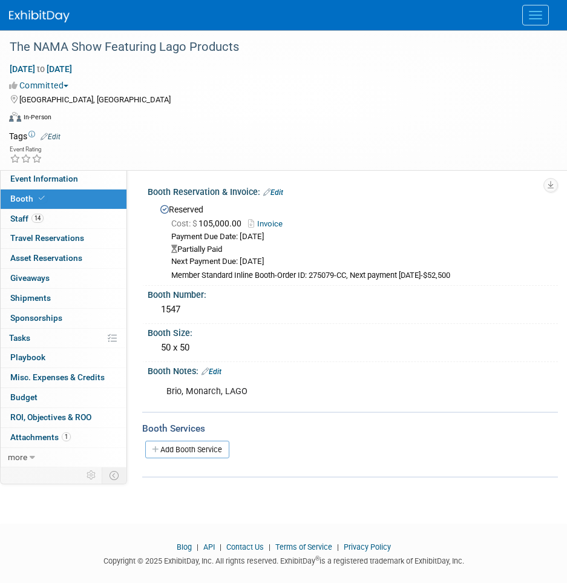
click at [274, 221] on link "Invoice" at bounding box center [268, 223] width 41 height 9
